Goal: Task Accomplishment & Management: Complete application form

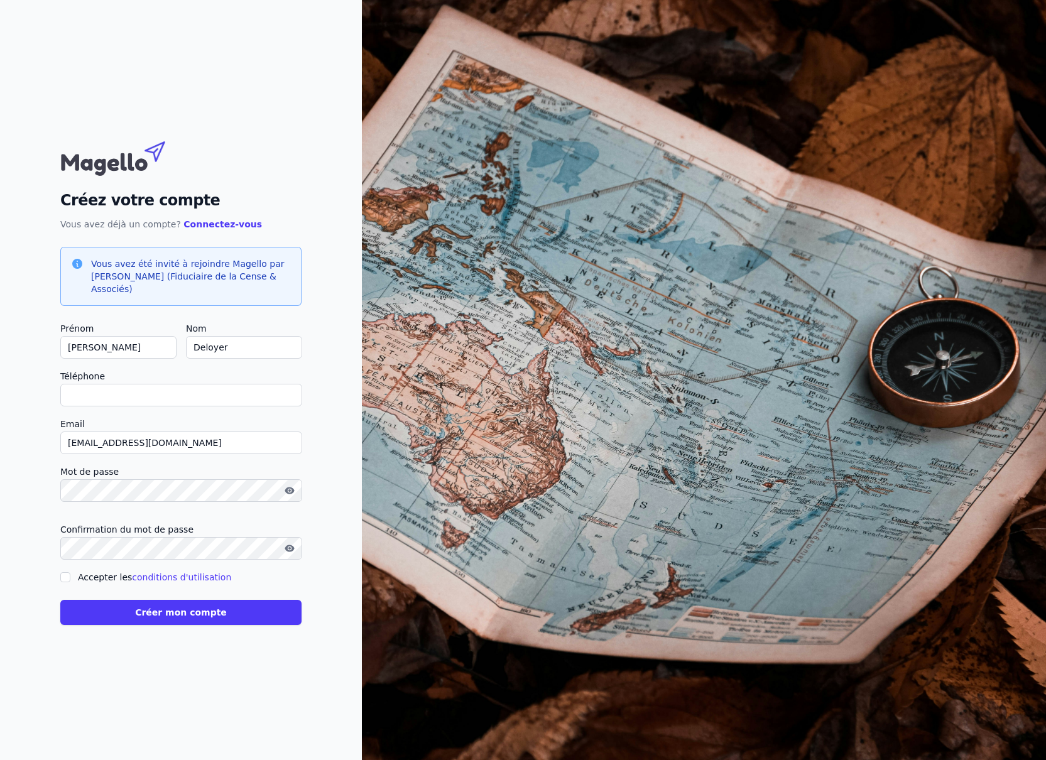
type input "0"
checkbox input "false"
type input "0498546504"
drag, startPoint x: 63, startPoint y: 578, endPoint x: 72, endPoint y: 596, distance: 19.7
click at [63, 578] on input "Accepter les conditions d'utilisation" at bounding box center [65, 577] width 10 height 10
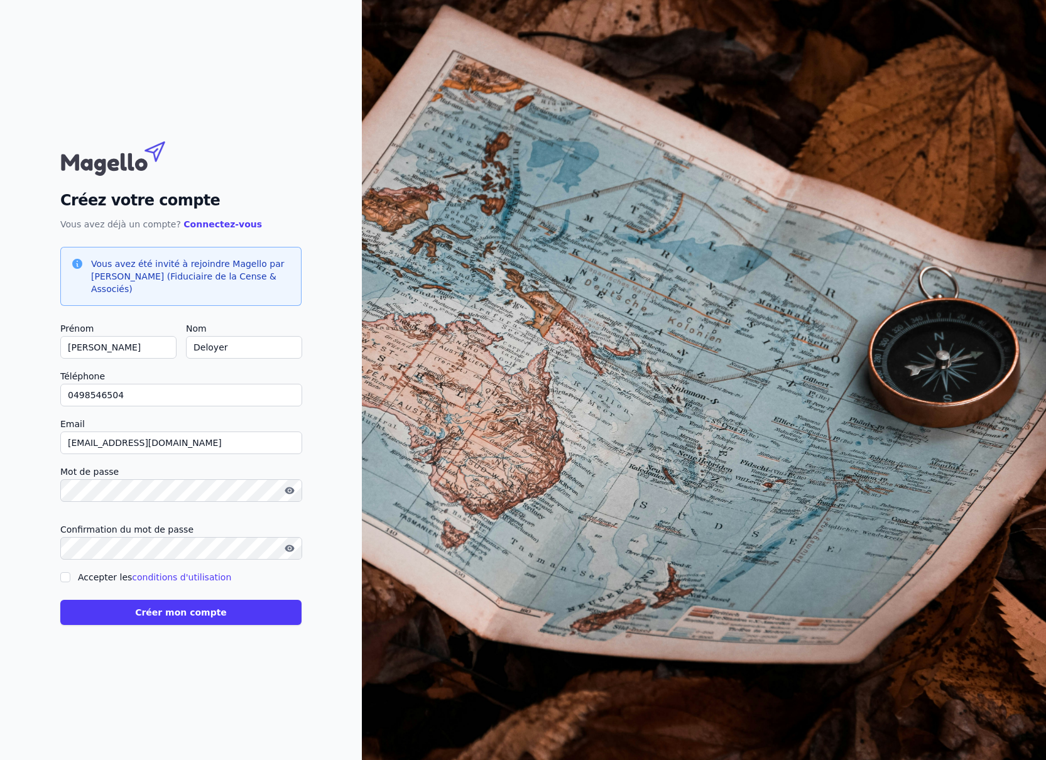
checkbox input "true"
click at [171, 614] on button "Créer mon compte" at bounding box center [180, 612] width 241 height 25
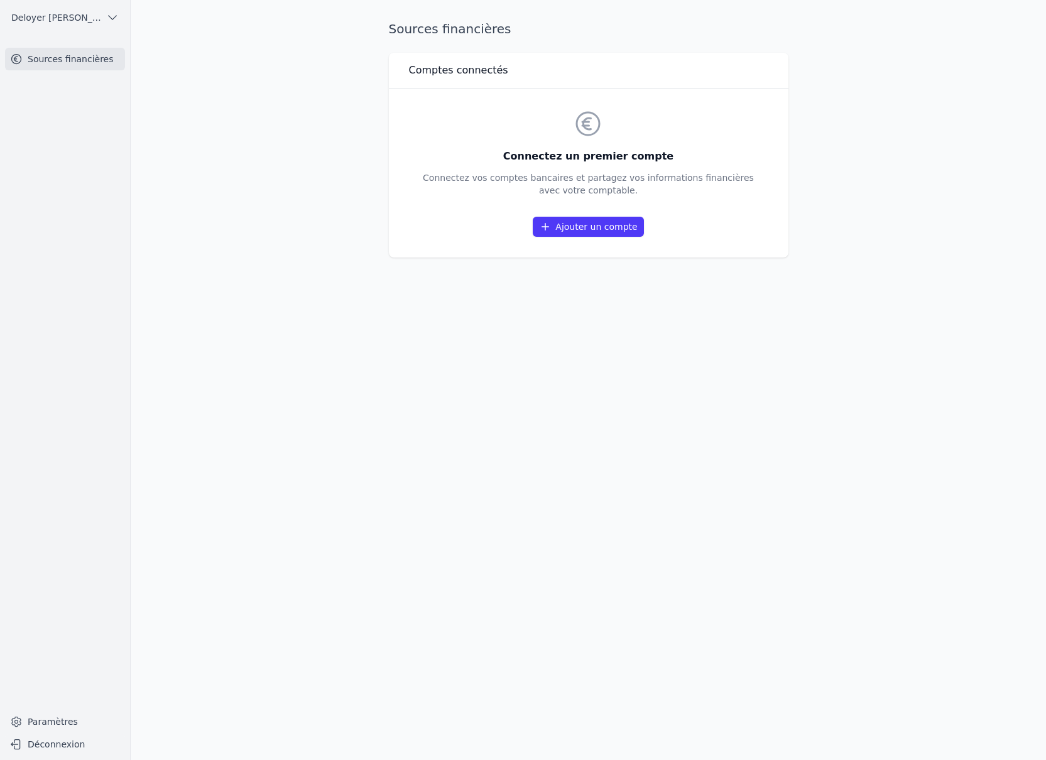
click at [595, 233] on link "Ajouter un compte" at bounding box center [587, 227] width 111 height 20
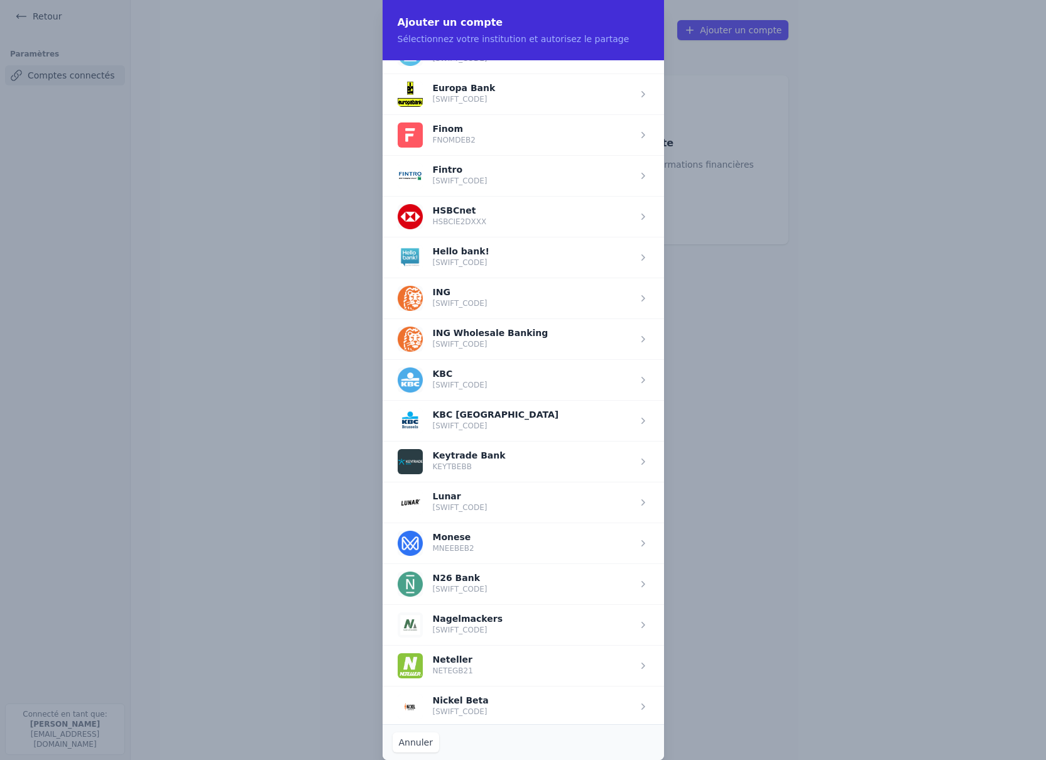
scroll to position [661, 0]
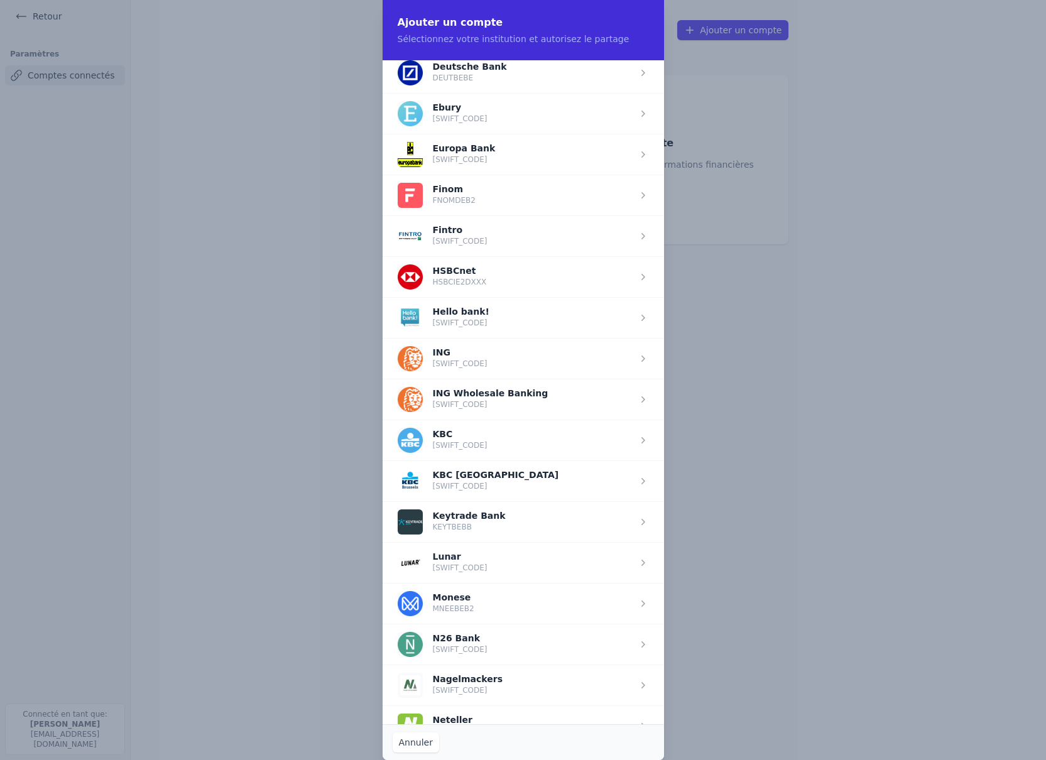
click at [463, 356] on span "button" at bounding box center [522, 358] width 281 height 41
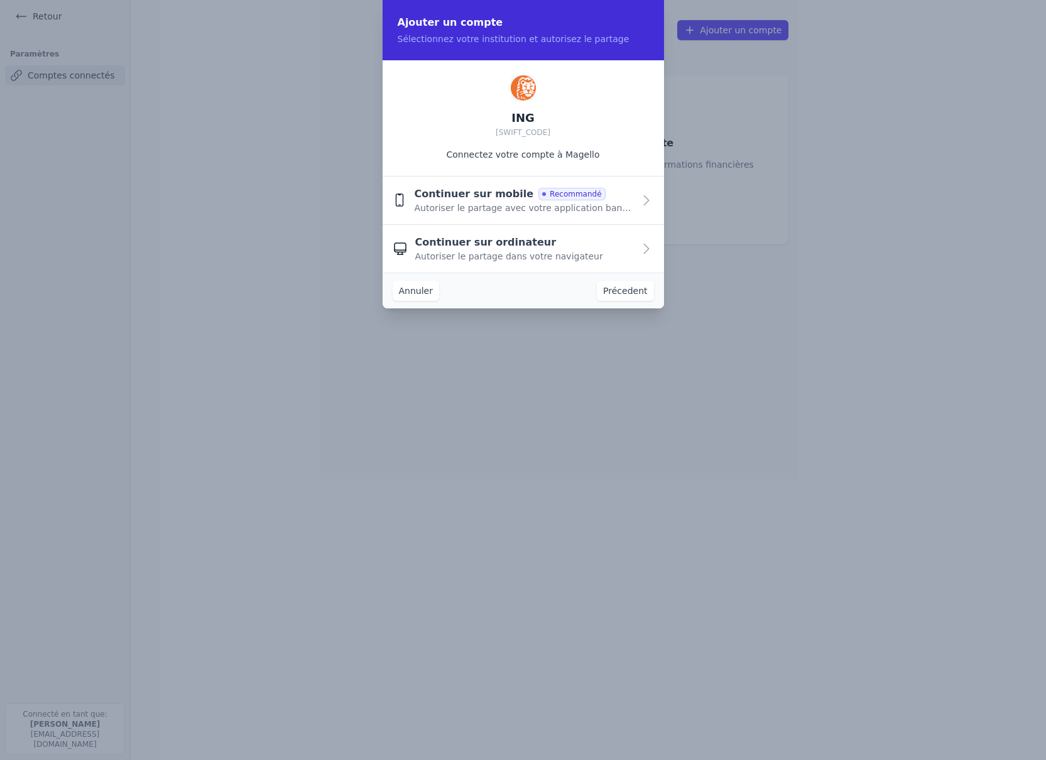
scroll to position [0, 0]
click at [640, 246] on icon "button" at bounding box center [646, 248] width 15 height 15
